Goal: Task Accomplishment & Management: Complete application form

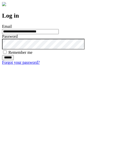
type input "**********"
click at [14, 60] on input "******" at bounding box center [8, 57] width 12 height 5
